Goal: Communication & Community: Connect with others

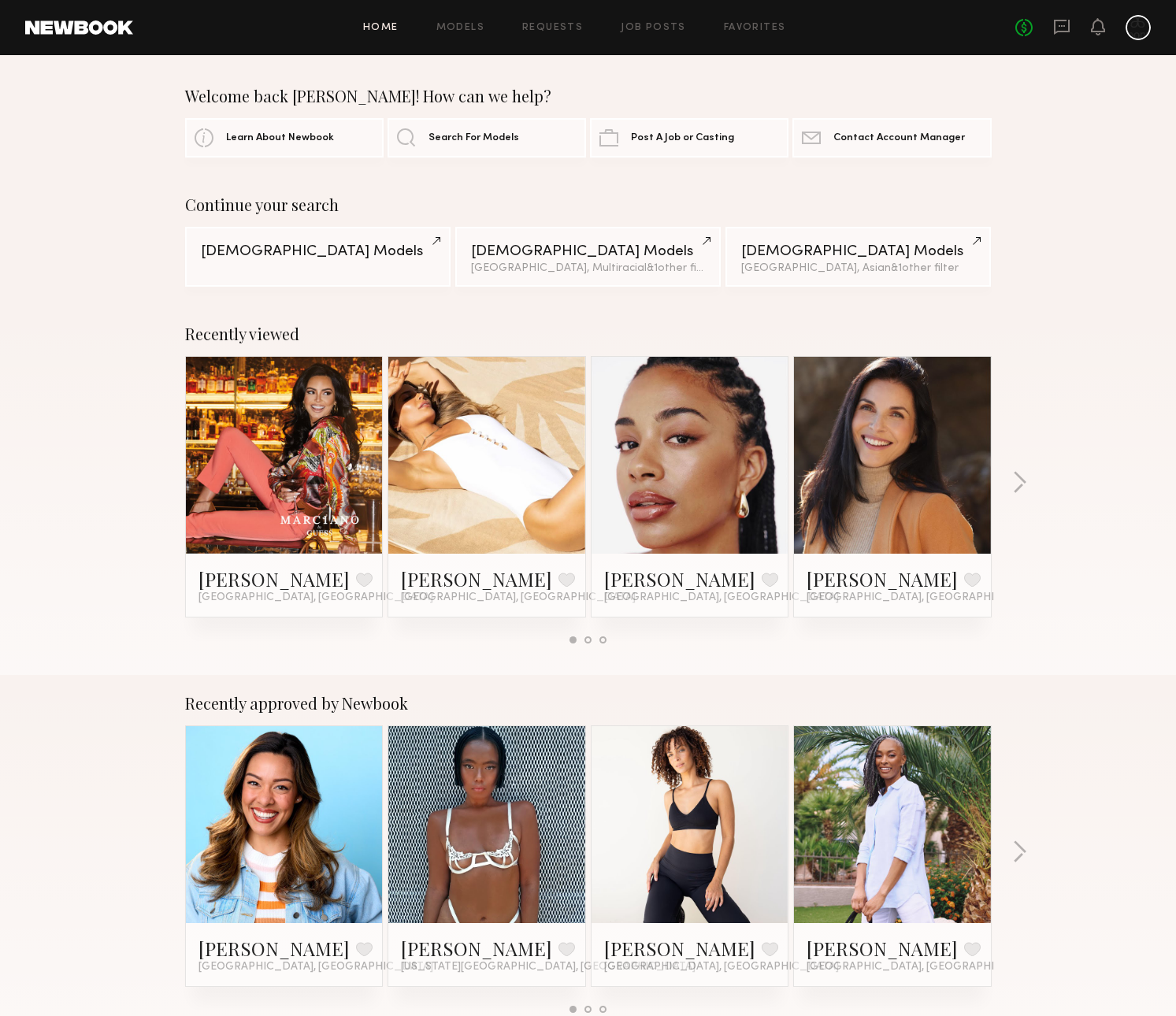
click at [1076, 26] on div "No fees up to $5,000" at bounding box center [1083, 27] width 136 height 25
click at [1063, 30] on icon at bounding box center [1062, 27] width 15 height 15
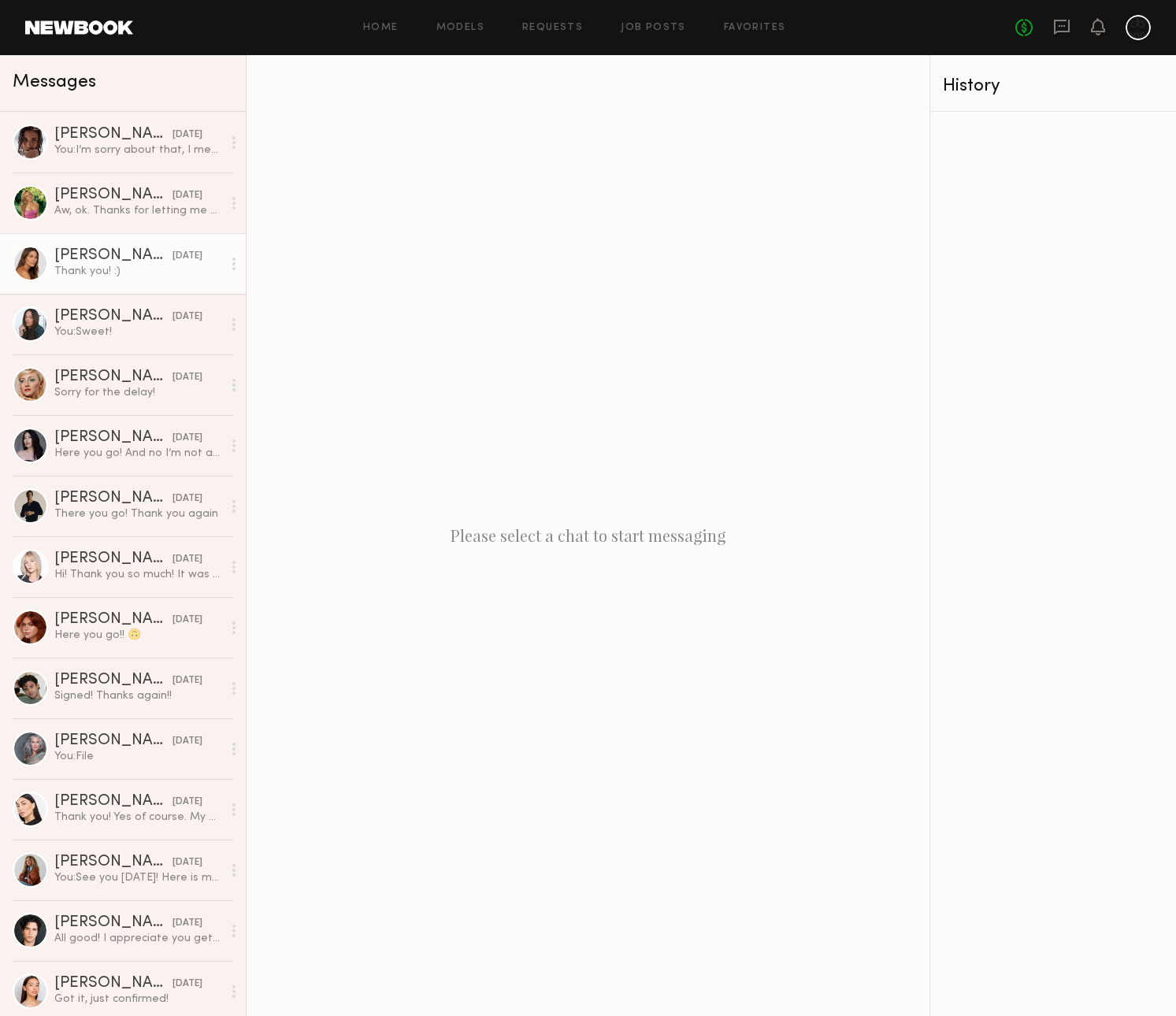
click at [156, 268] on div "Thank you! :)" at bounding box center [137, 270] width 167 height 15
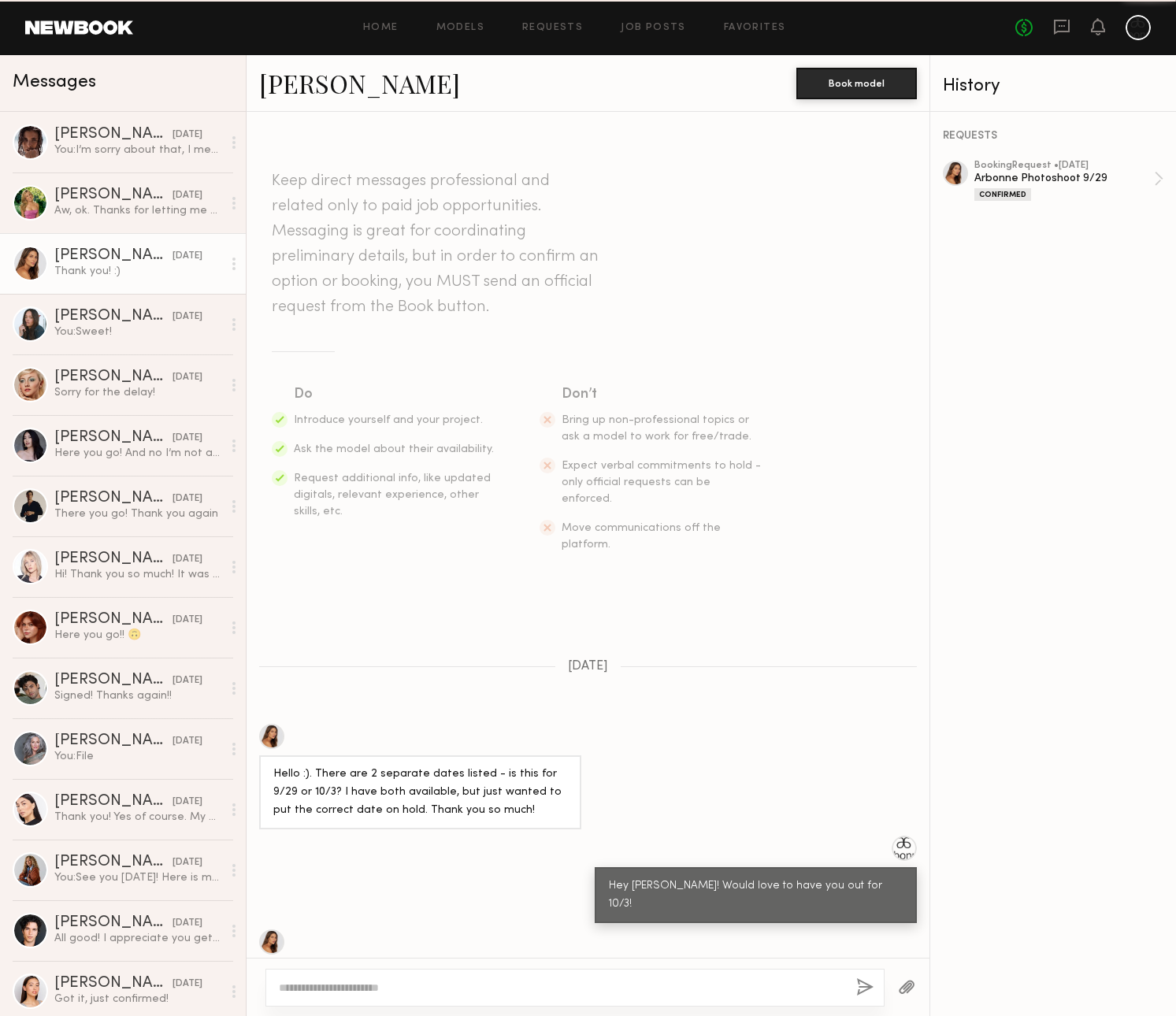
scroll to position [645, 0]
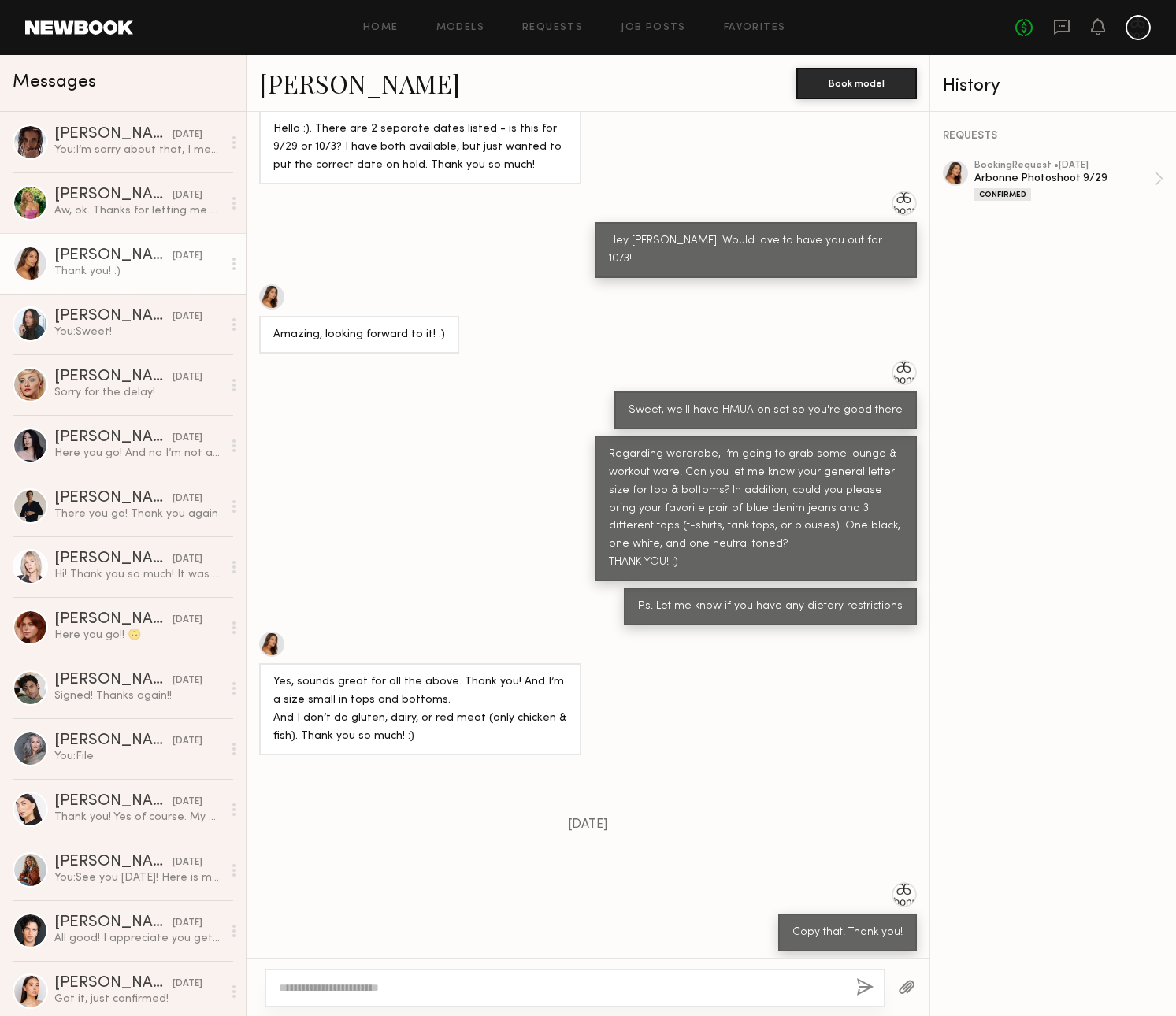
click at [301, 674] on div "Yes, sounds great for all the above. Thank you! And I’m a size small in tops an…" at bounding box center [420, 710] width 294 height 72
click at [289, 674] on div "Yes, sounds great for all the above. Thank you! And I’m a size small in tops an…" at bounding box center [420, 710] width 294 height 72
drag, startPoint x: 289, startPoint y: 649, endPoint x: 436, endPoint y: 647, distance: 147.0
click at [436, 674] on div "Yes, sounds great for all the above. Thank you! And I’m a size small in tops an…" at bounding box center [420, 710] width 294 height 72
click at [495, 674] on div "Yes, sounds great for all the above. Thank you! And I’m a size small in tops an…" at bounding box center [420, 710] width 294 height 72
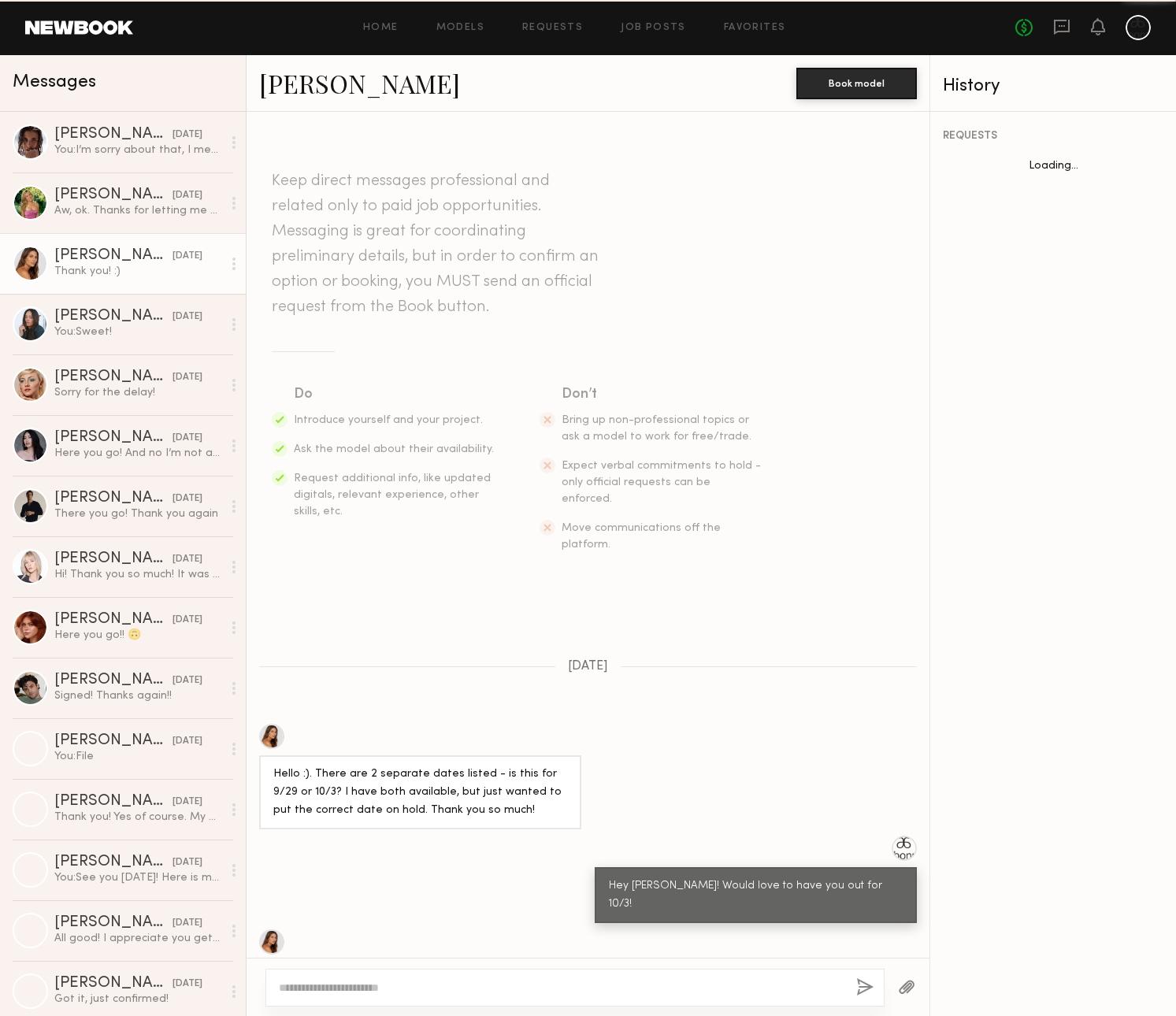
scroll to position [645, 0]
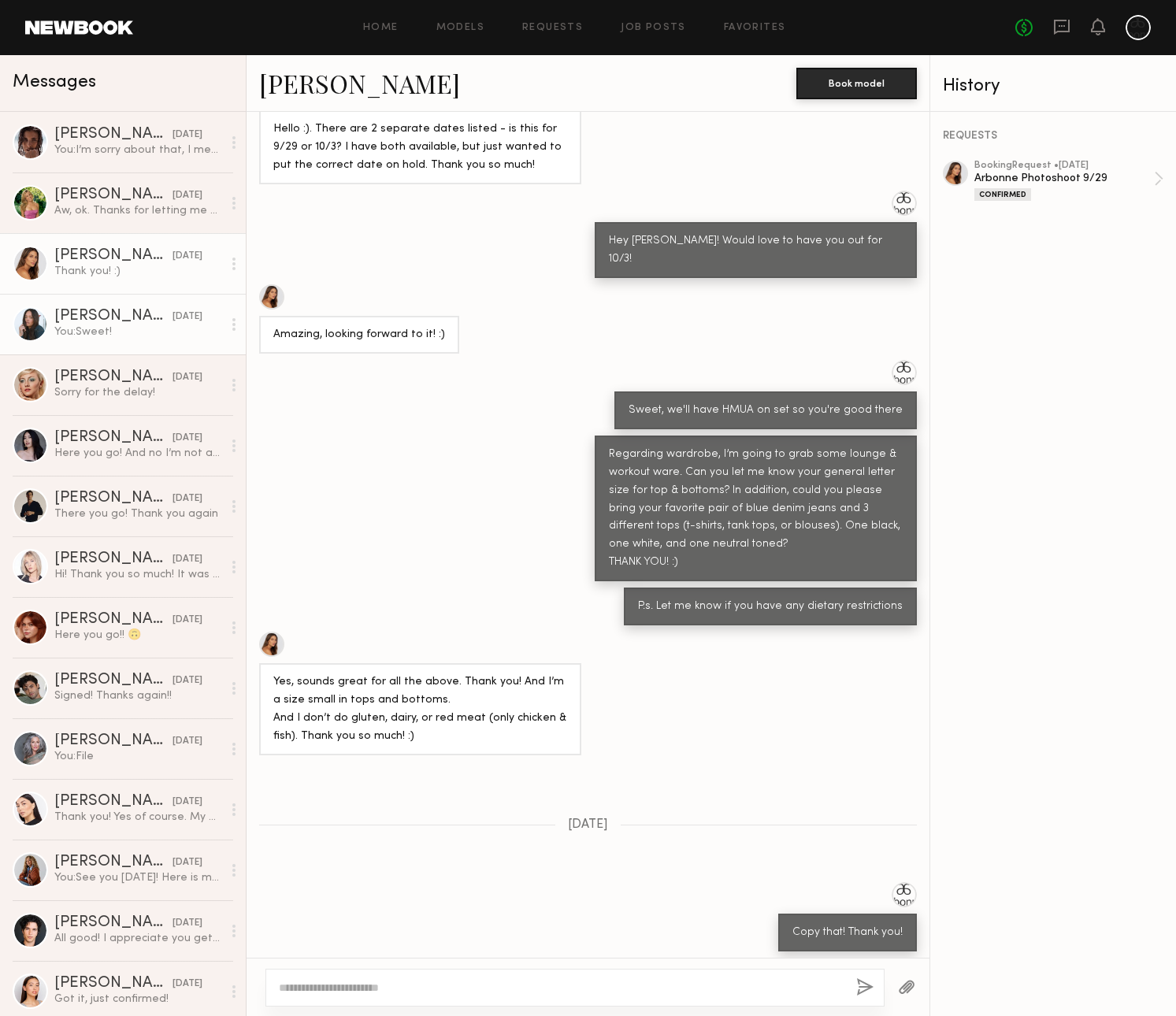
click at [104, 340] on link "Tyrie R. 07/24/2025 You: Sweet!" at bounding box center [123, 324] width 246 height 61
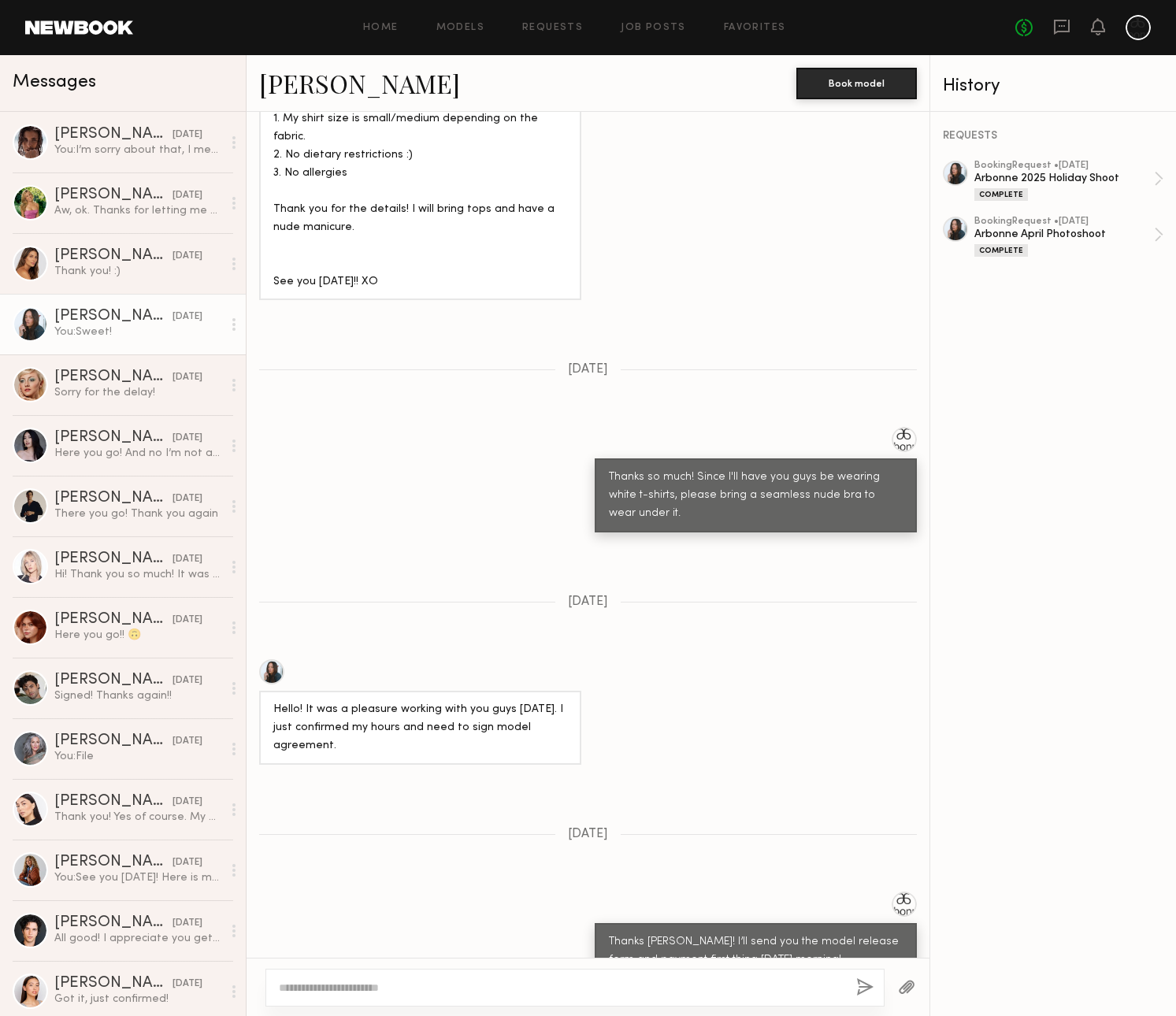
scroll to position [1901, 0]
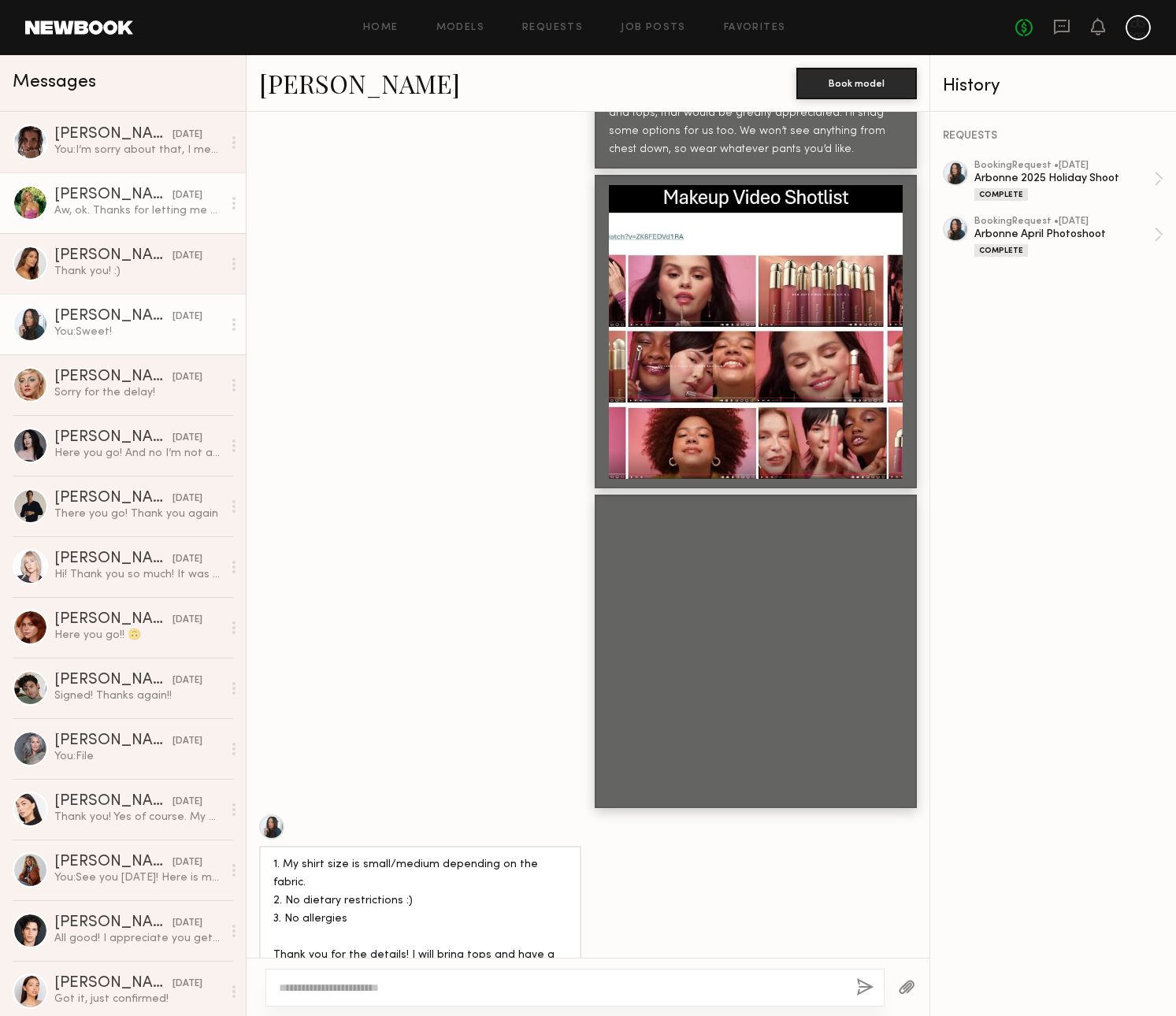
scroll to position [4021, 0]
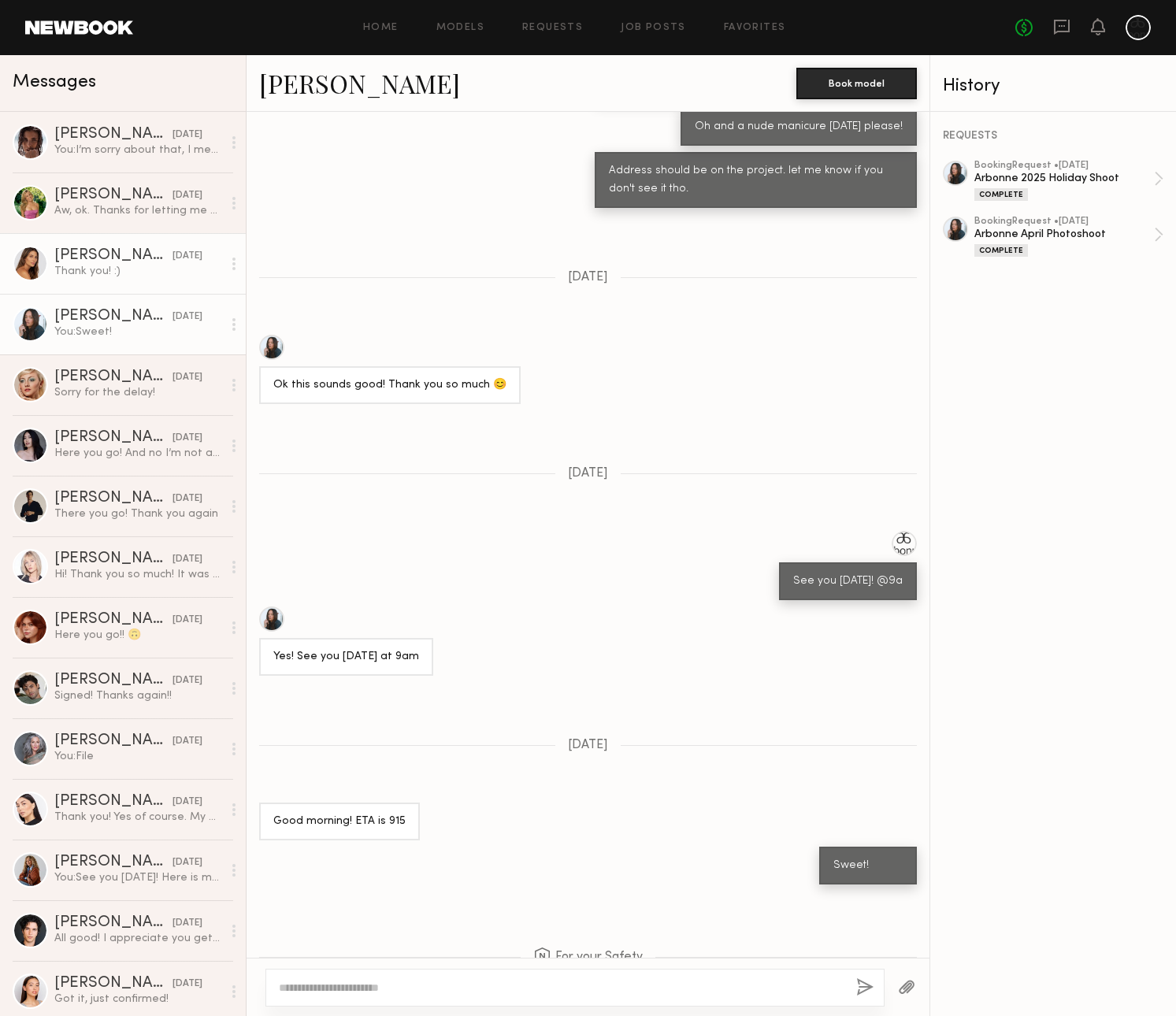
click at [92, 252] on div "Carly S." at bounding box center [113, 256] width 118 height 15
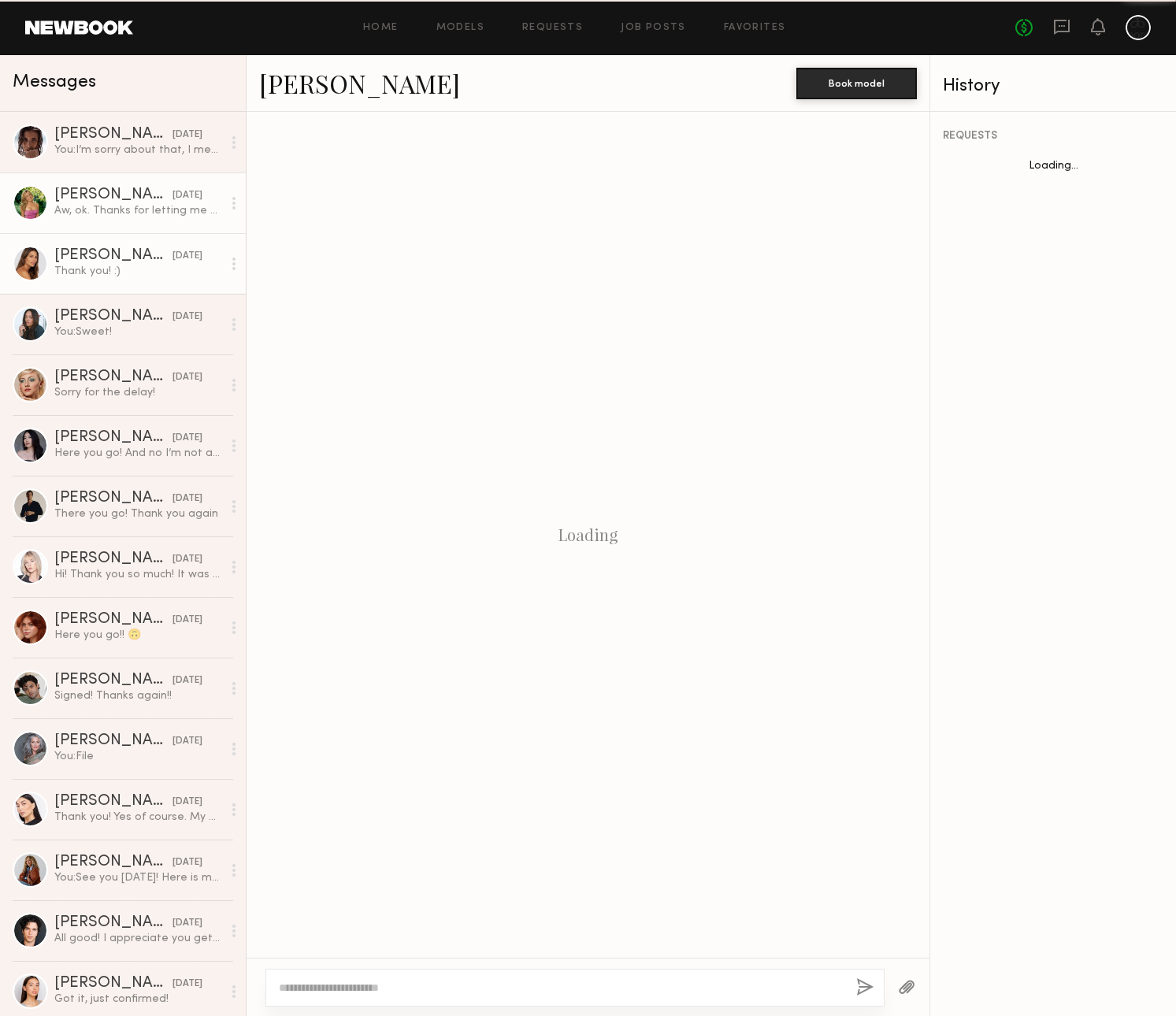
scroll to position [645, 0]
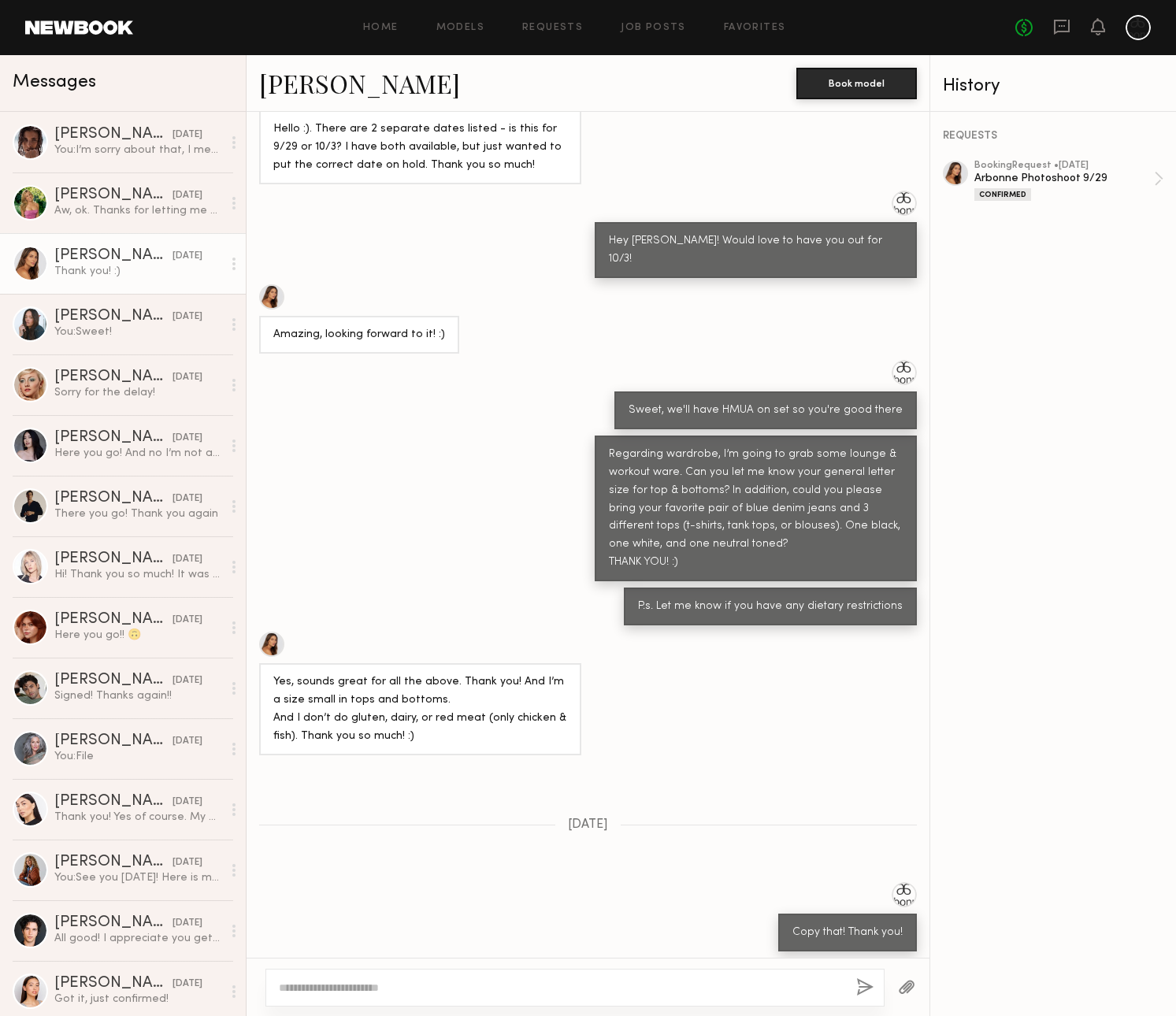
click at [314, 77] on link "Carly S." at bounding box center [360, 82] width 201 height 33
